Goal: Find specific page/section: Find specific page/section

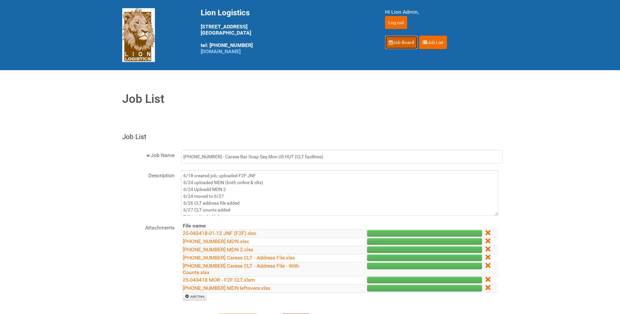
click at [402, 42] on link "Job Board" at bounding box center [401, 43] width 33 height 14
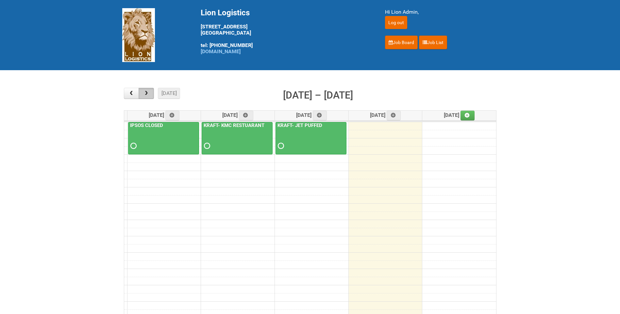
click at [149, 92] on span "button" at bounding box center [146, 93] width 6 height 5
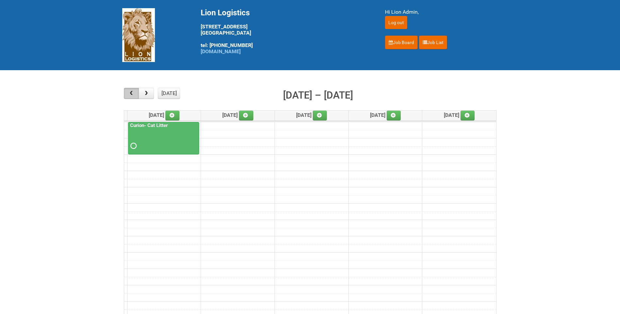
click at [131, 93] on span "button" at bounding box center [131, 93] width 6 height 5
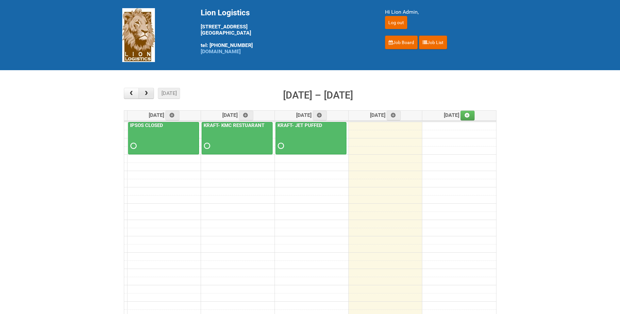
click at [148, 93] on span "button" at bounding box center [146, 93] width 6 height 5
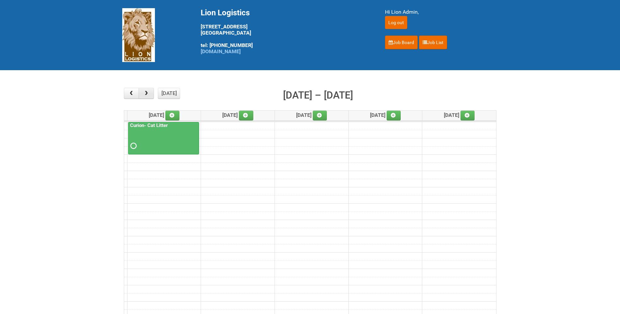
click at [148, 93] on span "button" at bounding box center [146, 93] width 6 height 5
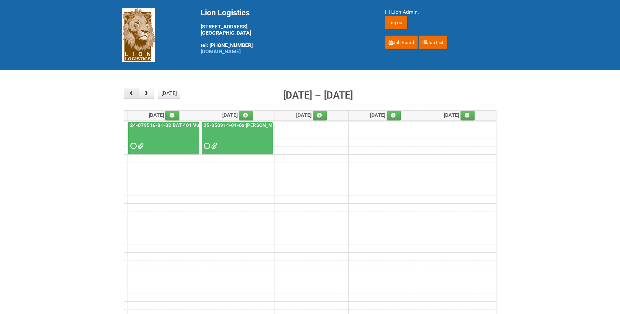
click at [133, 92] on span "button" at bounding box center [131, 93] width 6 height 5
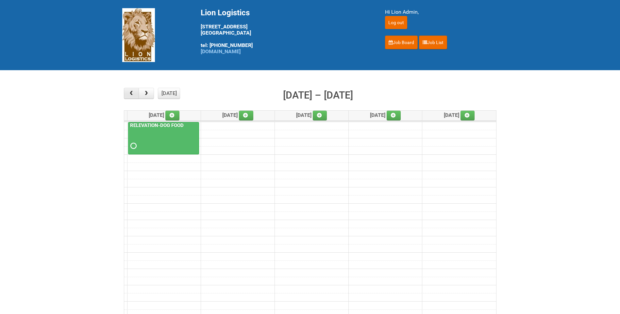
click at [133, 92] on span "button" at bounding box center [131, 93] width 6 height 5
